Goal: Check status: Check status

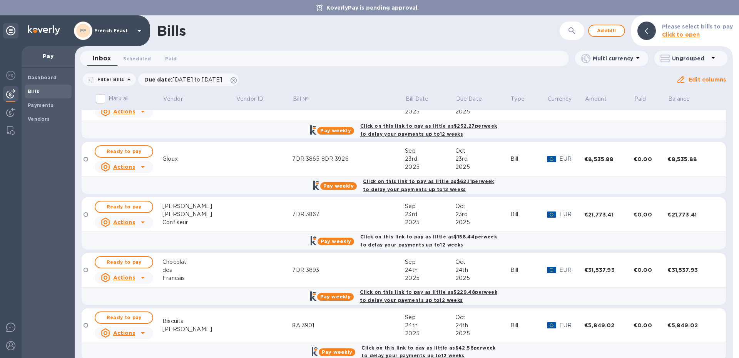
scroll to position [147, 0]
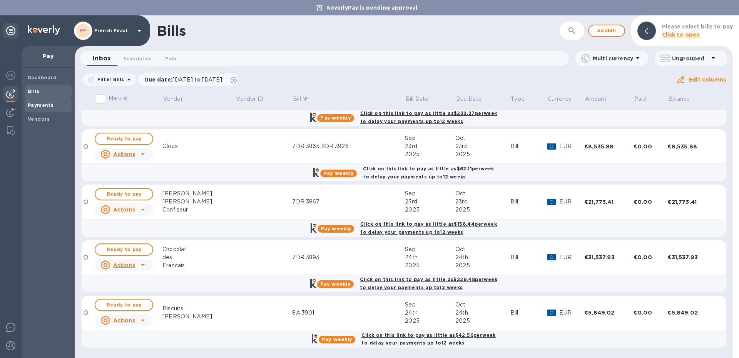
click at [38, 104] on b "Payments" at bounding box center [41, 105] width 26 height 6
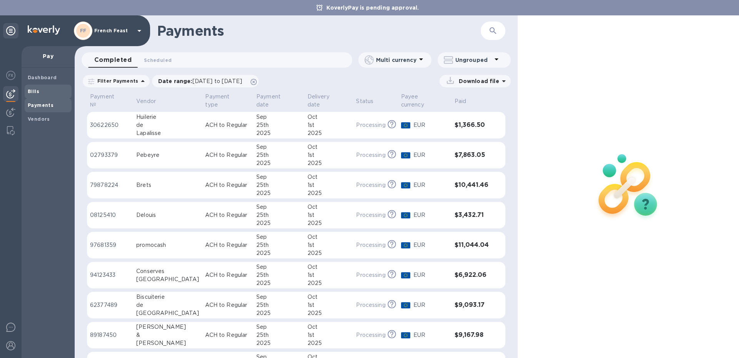
click at [39, 93] on span "Bills" at bounding box center [48, 92] width 41 height 8
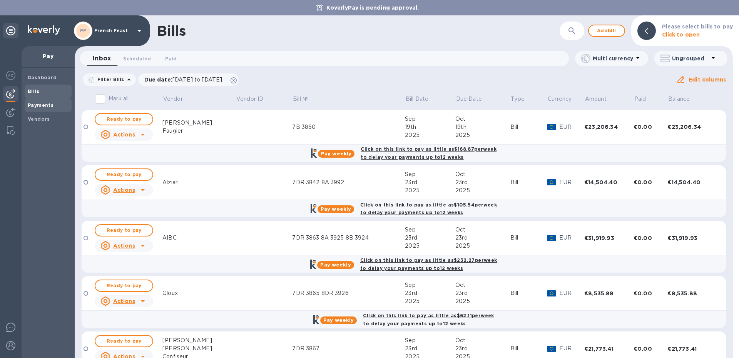
click at [30, 104] on b "Payments" at bounding box center [41, 105] width 26 height 6
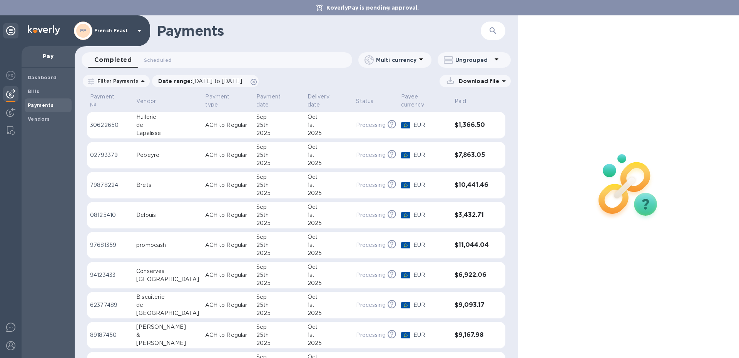
click at [207, 114] on td "ACH to Regular" at bounding box center [227, 125] width 51 height 27
